Goal: Information Seeking & Learning: Learn about a topic

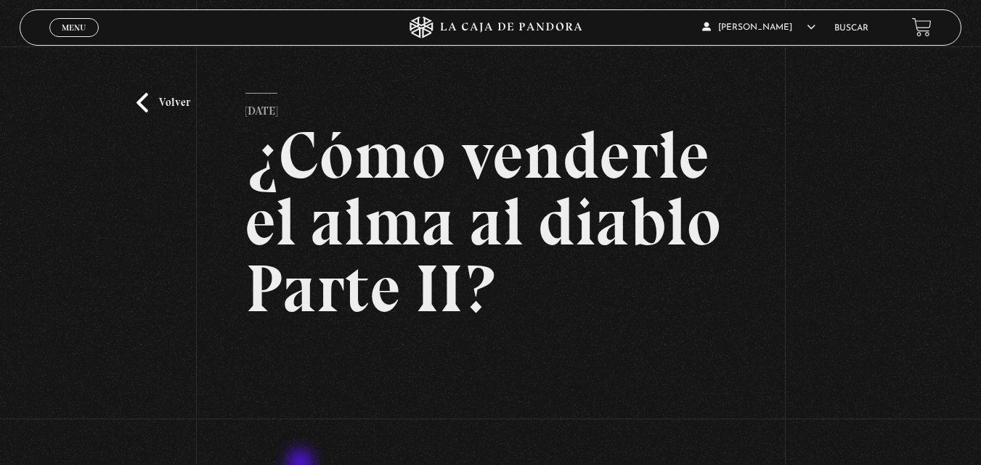
scroll to position [253, 0]
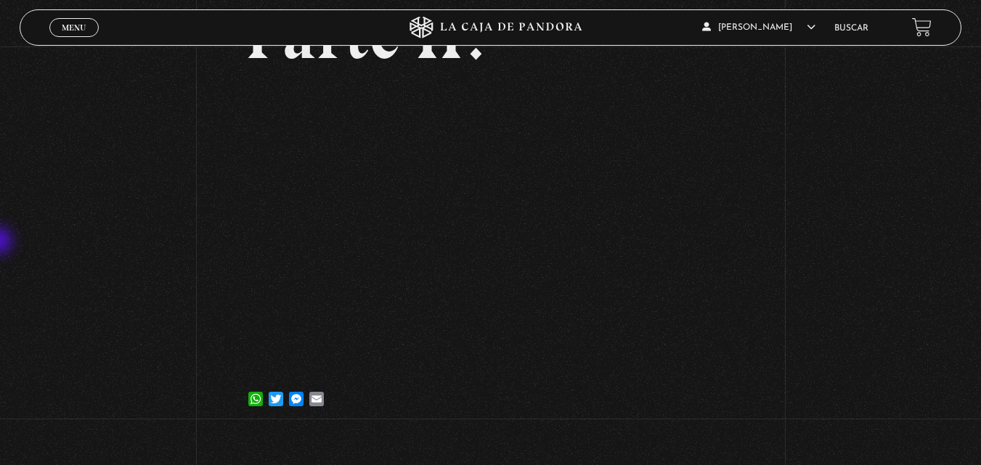
click at [0, 242] on div "Volver 25 abril, 2023 ¿Cómo venderle el alma al diablo Parte II? WhatsApp Twitt…" at bounding box center [490, 113] width 981 height 640
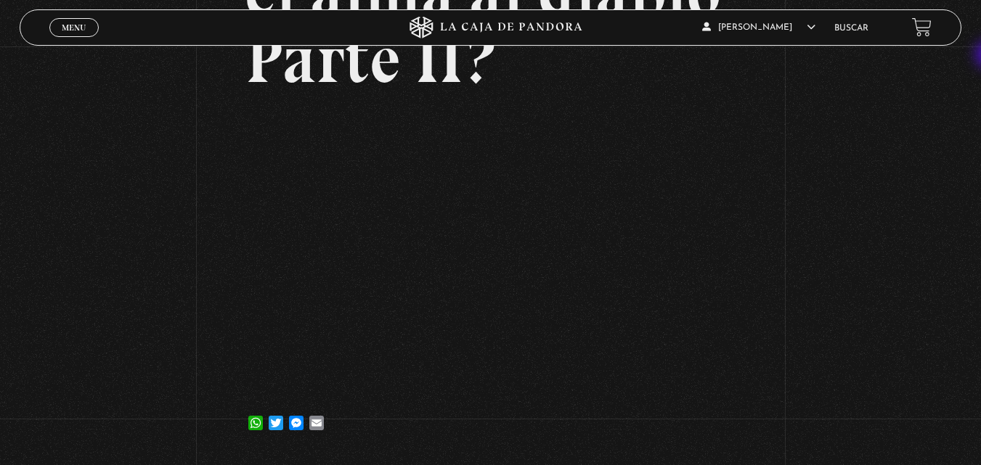
scroll to position [240, 0]
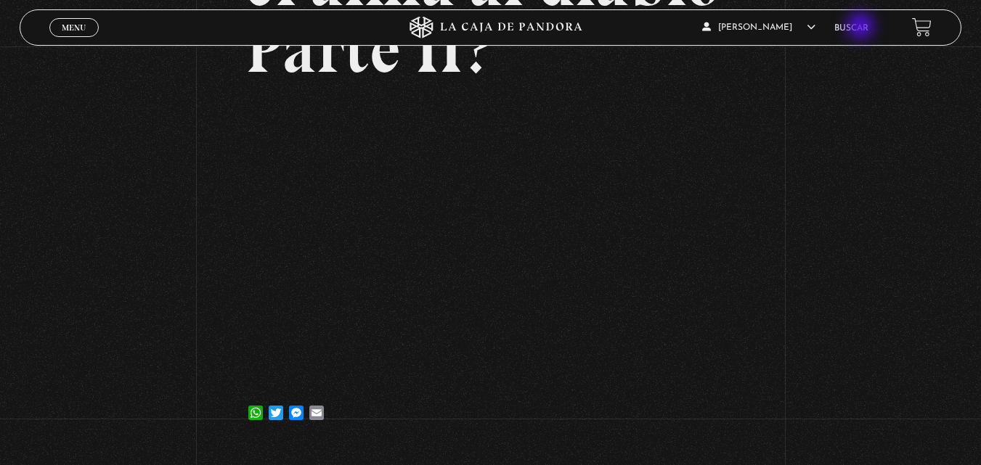
click at [862, 28] on link "Buscar" at bounding box center [851, 28] width 34 height 9
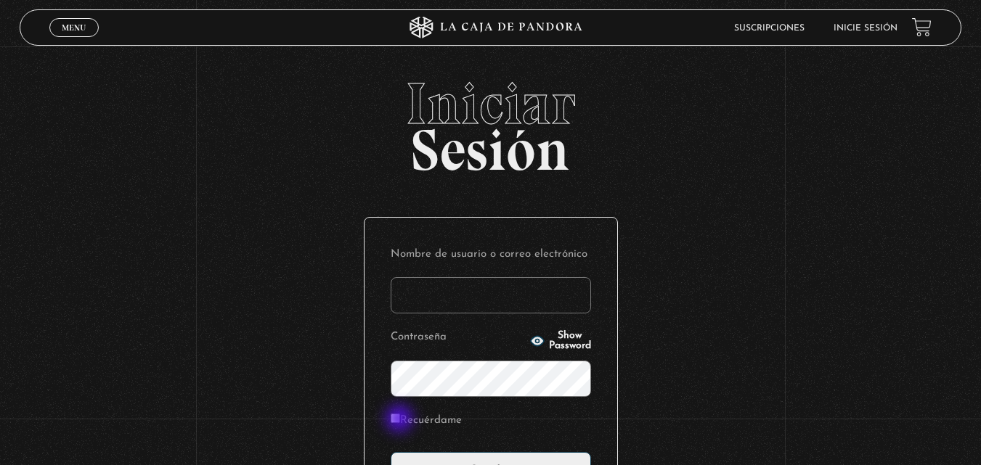
click at [400, 421] on input "Recuérdame" at bounding box center [395, 418] width 9 height 9
checkbox input "true"
click at [427, 307] on input "Nombre de usuario o correo electrónico" at bounding box center [491, 295] width 200 height 36
type input "alberth.2222@hotmail.com"
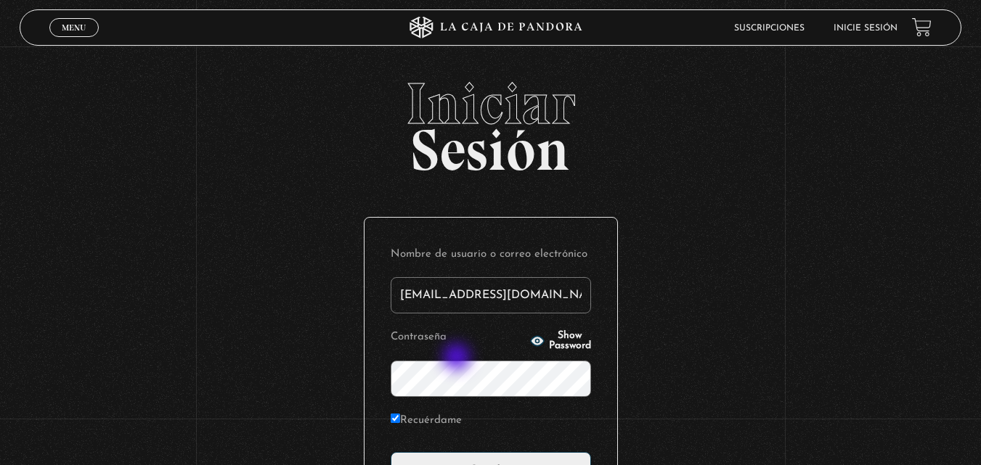
click at [458, 359] on p "Contraseña Show Password" at bounding box center [491, 362] width 200 height 70
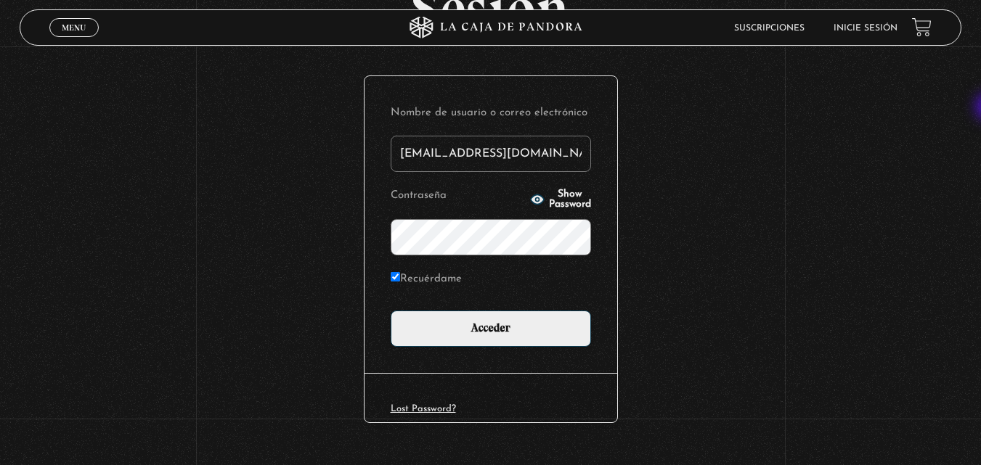
scroll to position [172, 0]
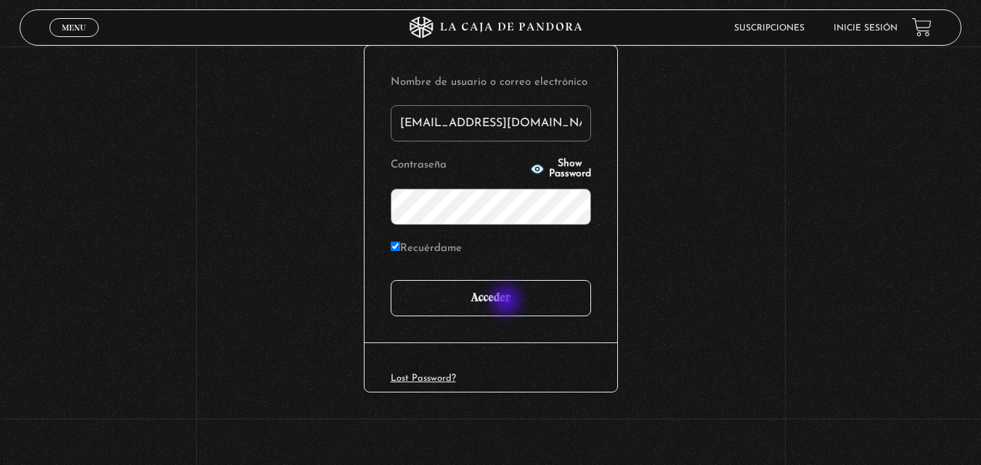
click at [507, 302] on input "Acceder" at bounding box center [491, 298] width 200 height 36
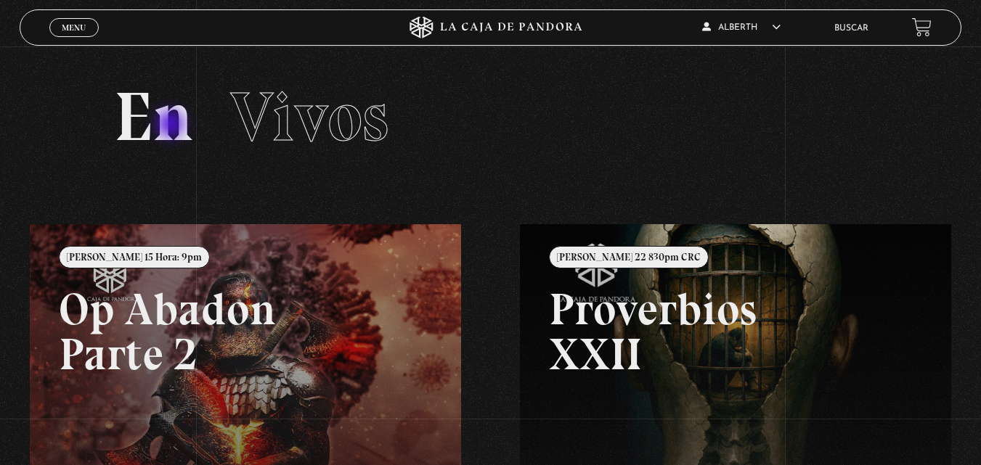
click at [172, 126] on h2 "En Vivos" at bounding box center [491, 117] width 754 height 69
click at [385, 117] on span "Vivos" at bounding box center [309, 117] width 158 height 83
click at [279, 131] on span "Vivos" at bounding box center [309, 117] width 158 height 83
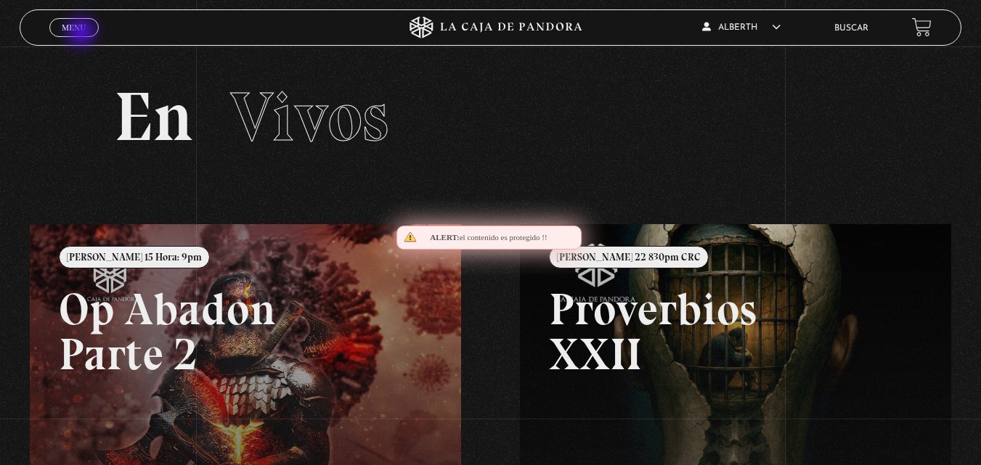
click at [83, 33] on link "Menu Cerrar" at bounding box center [73, 27] width 49 height 19
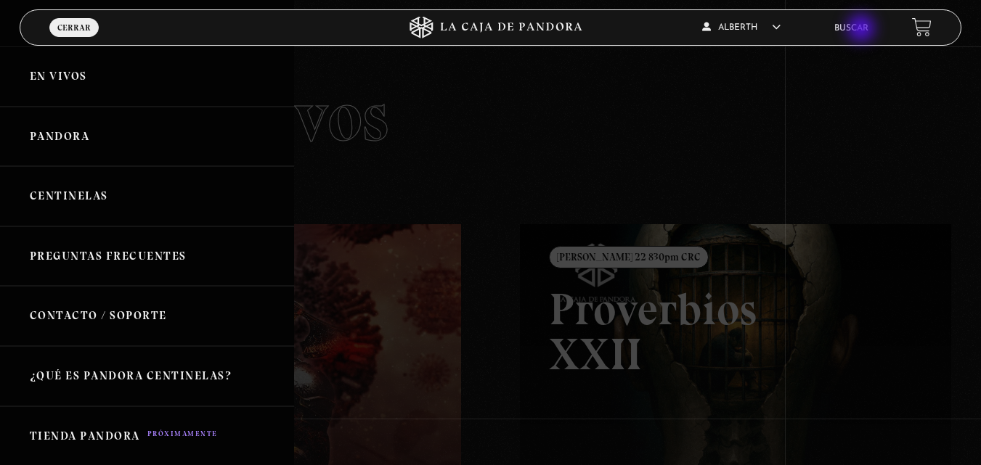
click at [862, 30] on link "Buscar" at bounding box center [851, 28] width 34 height 9
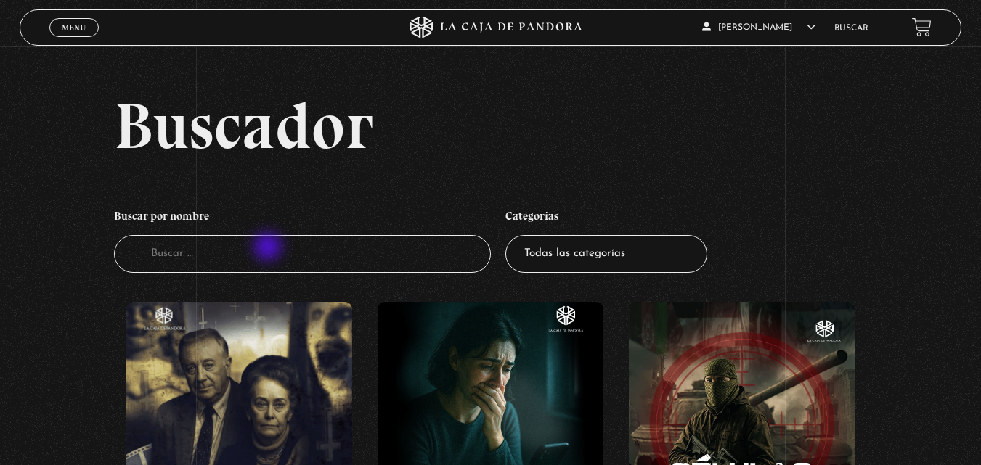
click at [269, 248] on input "Buscador" at bounding box center [302, 254] width 377 height 38
type input "p"
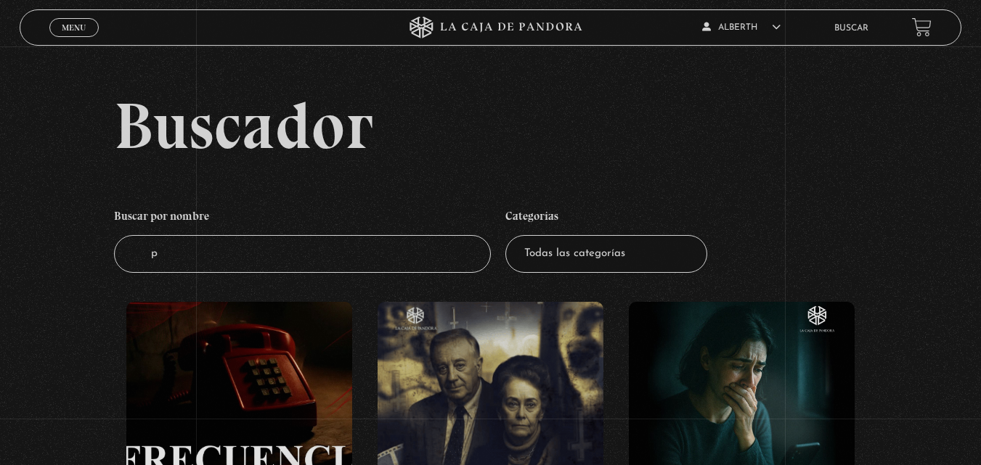
click at [269, 248] on input "p" at bounding box center [302, 254] width 377 height 38
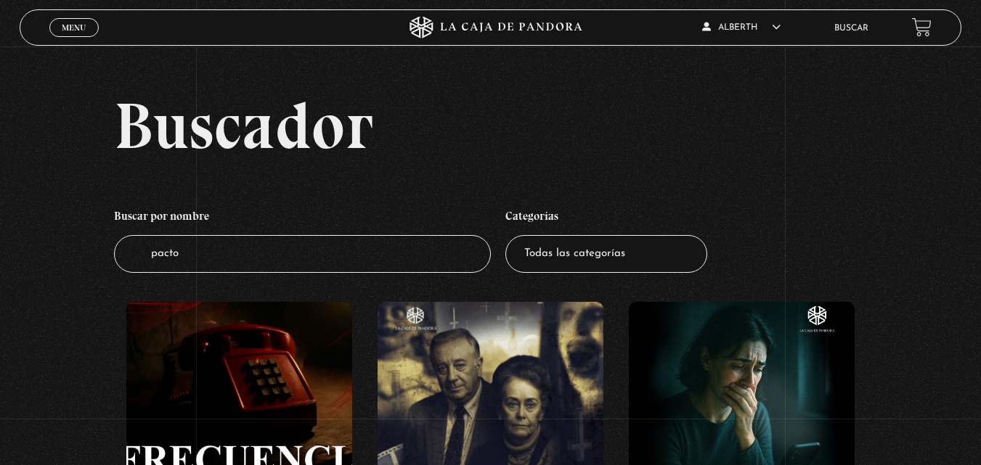
type input "pactos"
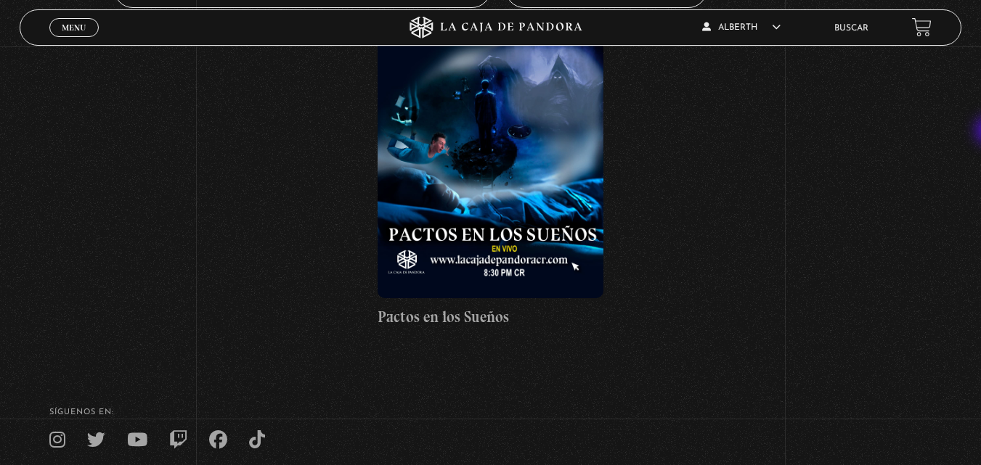
scroll to position [314, 0]
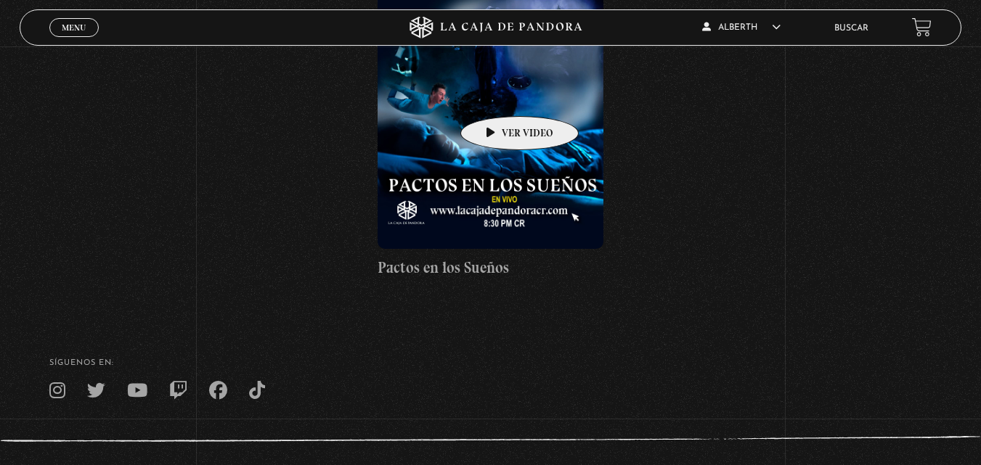
click at [497, 94] on figure at bounding box center [491, 118] width 226 height 261
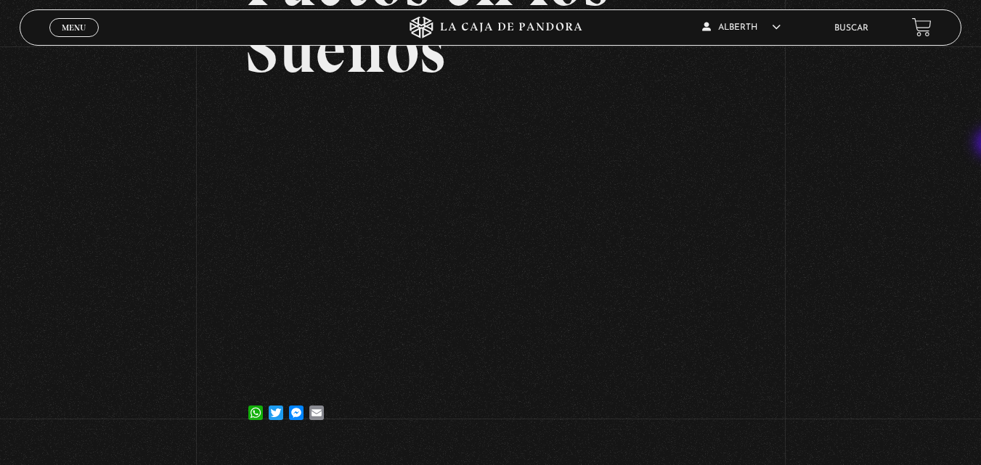
scroll to position [172, 0]
click at [812, 238] on div "Volver [DATE] Pactos en los Sueños WhatsApp Twitter Messenger Email" at bounding box center [490, 160] width 981 height 573
click at [760, 269] on div "Volver [DATE] Pactos en los Sueños WhatsApp Twitter Messenger Email" at bounding box center [490, 160] width 981 height 573
click at [786, 203] on div "Volver [DATE] Pactos en los Sueños WhatsApp Twitter Messenger Email" at bounding box center [490, 160] width 981 height 573
